Goal: Book appointment/travel/reservation

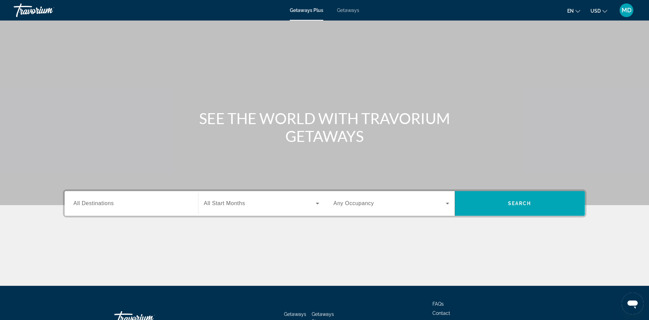
click at [241, 204] on span "All Start Months" at bounding box center [224, 204] width 41 height 6
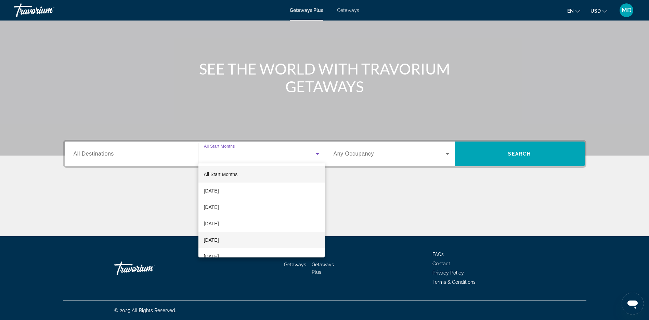
click at [219, 240] on span "[DATE]" at bounding box center [211, 240] width 15 height 8
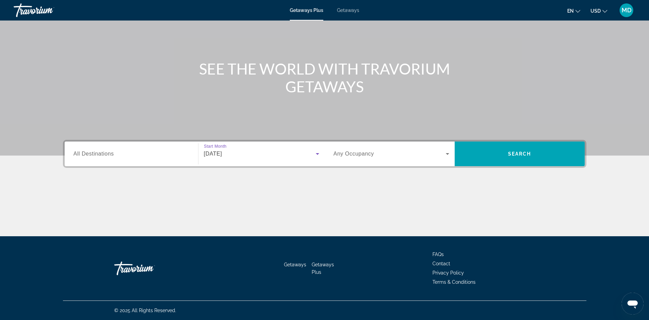
click at [446, 156] on icon "Search widget" at bounding box center [448, 154] width 8 height 8
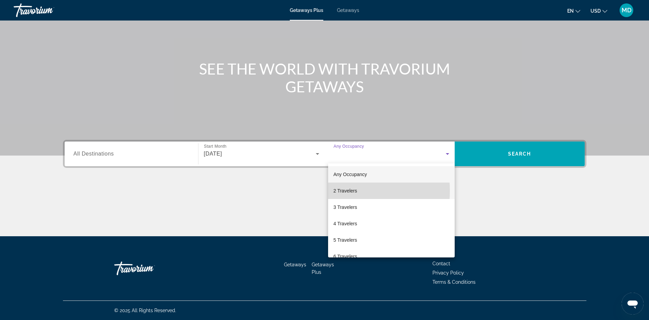
click at [342, 191] on span "2 Travelers" at bounding box center [346, 191] width 24 height 8
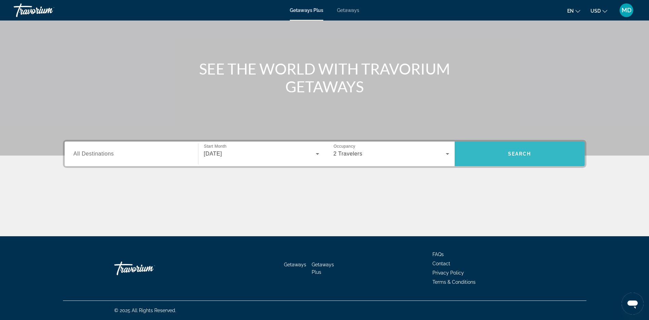
click at [542, 157] on span "Search widget" at bounding box center [520, 154] width 130 height 16
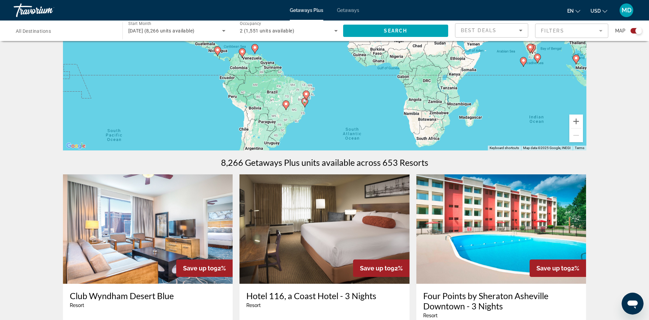
drag, startPoint x: 520, startPoint y: 120, endPoint x: 517, endPoint y: 64, distance: 55.5
click at [517, 64] on div "To activate drag with keyboard, press Alt + Enter. Once in keyboard drag state,…" at bounding box center [325, 47] width 524 height 205
drag, startPoint x: 517, startPoint y: 64, endPoint x: 515, endPoint y: 72, distance: 8.0
click at [517, 65] on div "To activate drag with keyboard, press Alt + Enter. Once in keyboard drag state,…" at bounding box center [325, 47] width 524 height 205
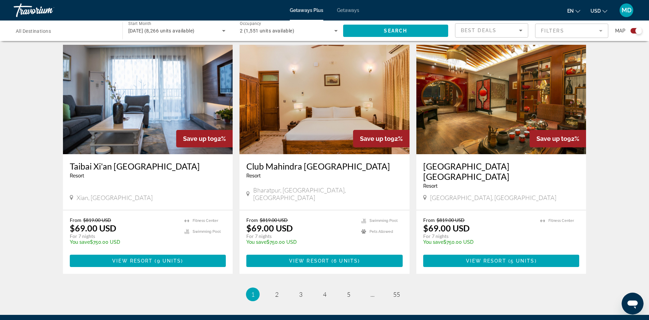
scroll to position [1040, 0]
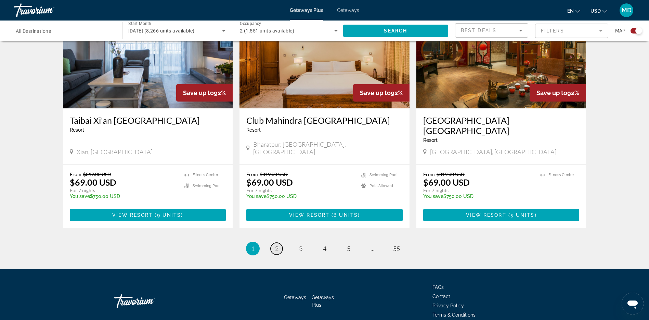
click at [278, 245] on span "2" at bounding box center [276, 249] width 3 height 8
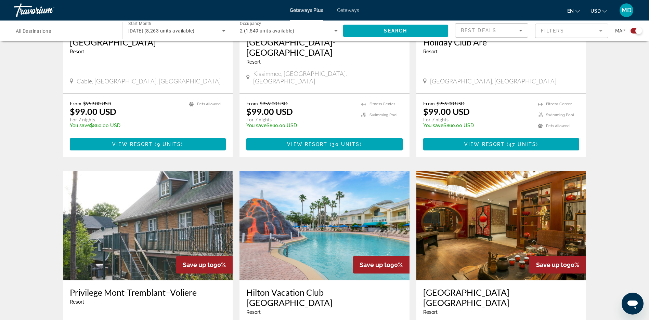
scroll to position [1019, 0]
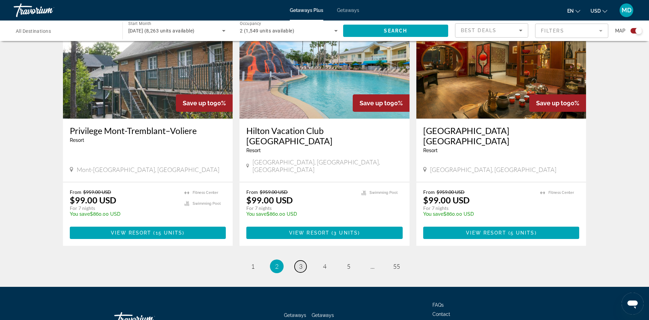
click at [300, 263] on span "3" at bounding box center [300, 267] width 3 height 8
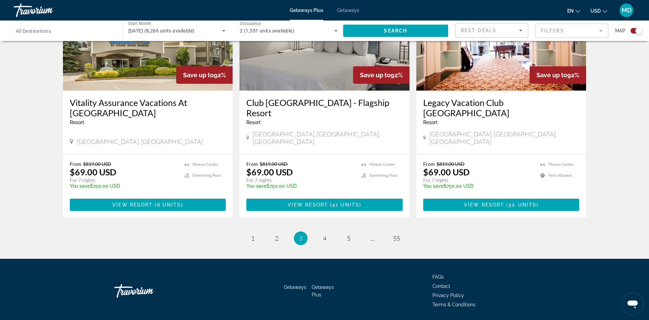
scroll to position [814, 0]
